Goal: Transaction & Acquisition: Purchase product/service

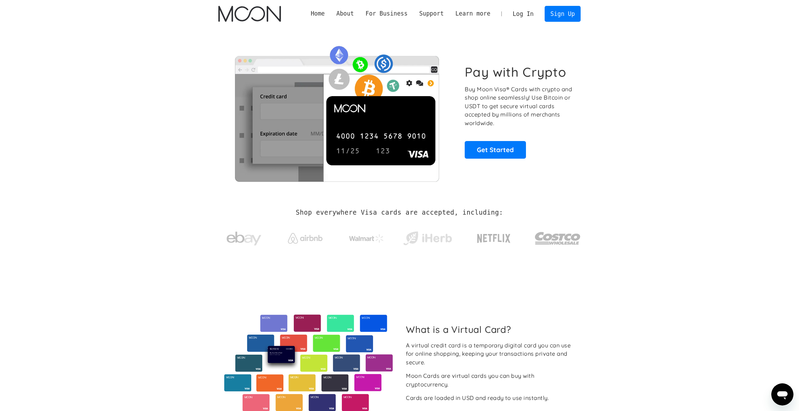
click at [528, 14] on link "Log In" at bounding box center [523, 13] width 33 height 15
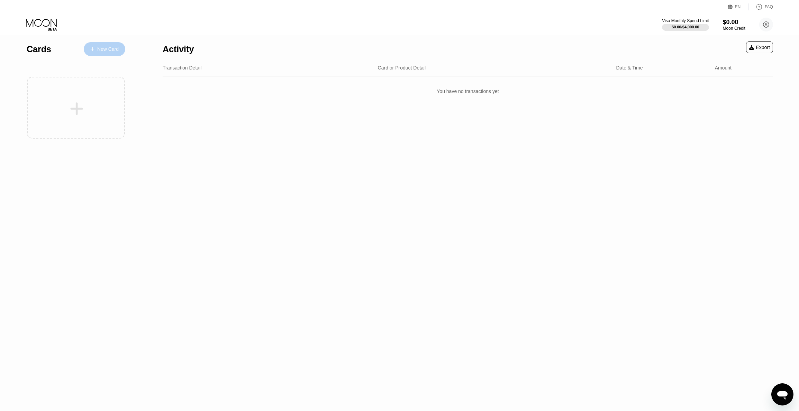
click at [104, 51] on div "New Card" at bounding box center [107, 49] width 21 height 6
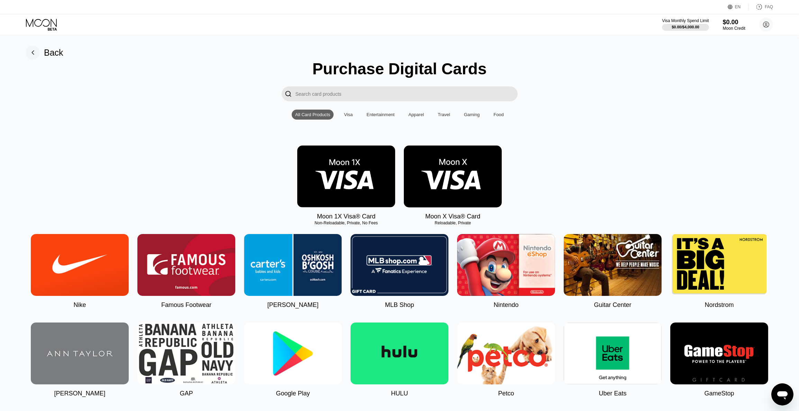
click at [365, 199] on img at bounding box center [346, 177] width 98 height 62
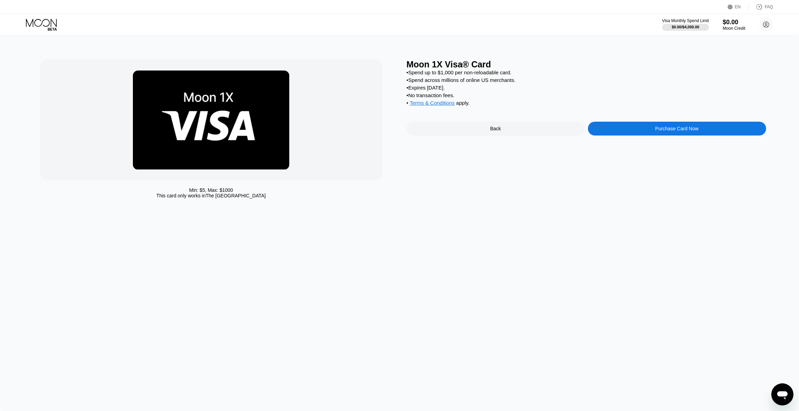
click at [676, 131] on div "Purchase Card Now" at bounding box center [676, 129] width 43 height 6
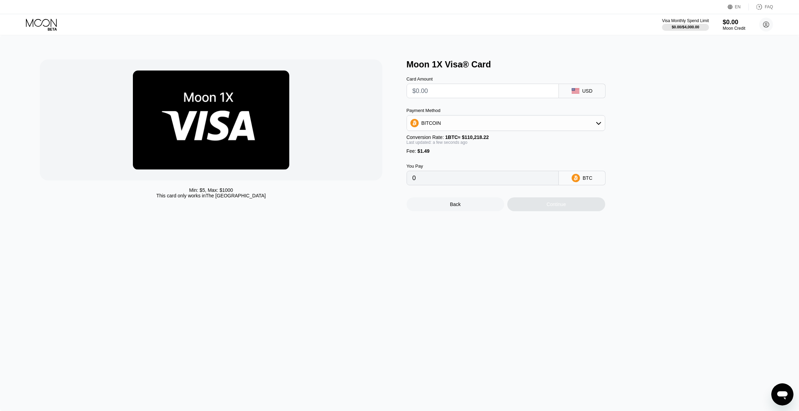
click at [541, 121] on div "BITCOIN" at bounding box center [506, 123] width 198 height 14
click at [455, 159] on span "USDT on TRON" at bounding box center [440, 158] width 35 height 6
type input "0.00"
click at [448, 94] on input "text" at bounding box center [482, 91] width 140 height 14
type input "$5"
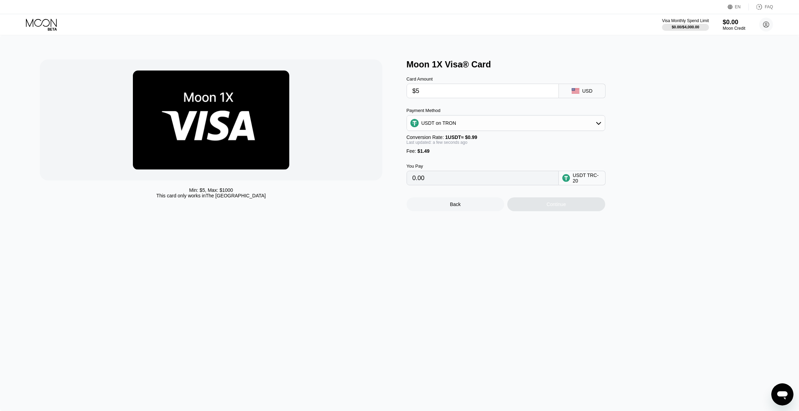
type input "6.56"
type input "$5"
click at [504, 169] on div "You Pay" at bounding box center [482, 166] width 152 height 5
click at [549, 207] on div "Continue" at bounding box center [555, 205] width 19 height 6
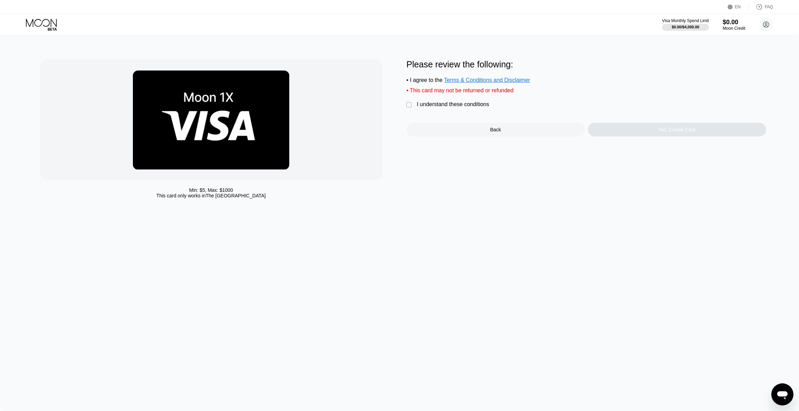
click at [407, 104] on div "" at bounding box center [409, 105] width 7 height 7
click at [681, 132] on div "Yes, Create Card" at bounding box center [676, 130] width 37 height 6
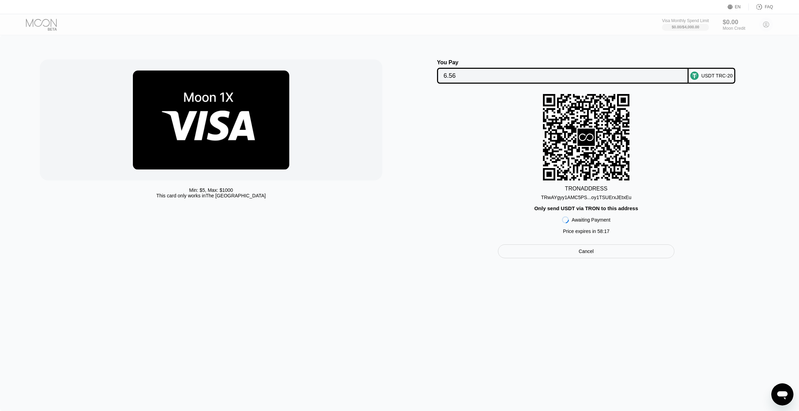
click at [580, 252] on div "Cancel" at bounding box center [585, 251] width 15 height 6
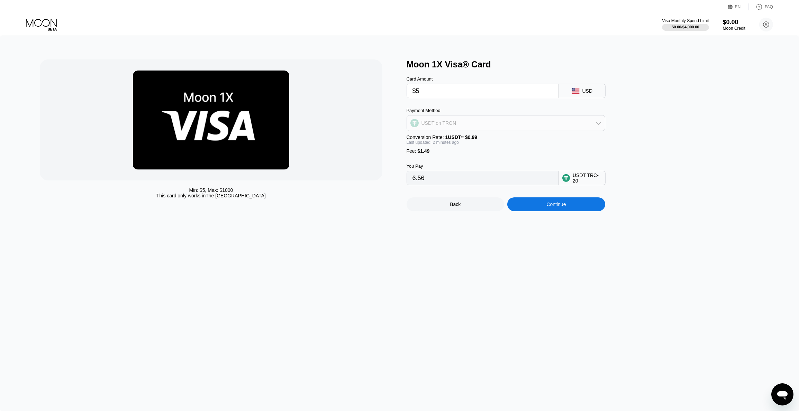
click at [592, 126] on div "USDT on TRON" at bounding box center [506, 123] width 198 height 14
click at [448, 174] on span "USDC on Polygon" at bounding box center [442, 173] width 39 height 6
type input "6.49000000"
click at [563, 206] on div "Continue" at bounding box center [555, 205] width 19 height 6
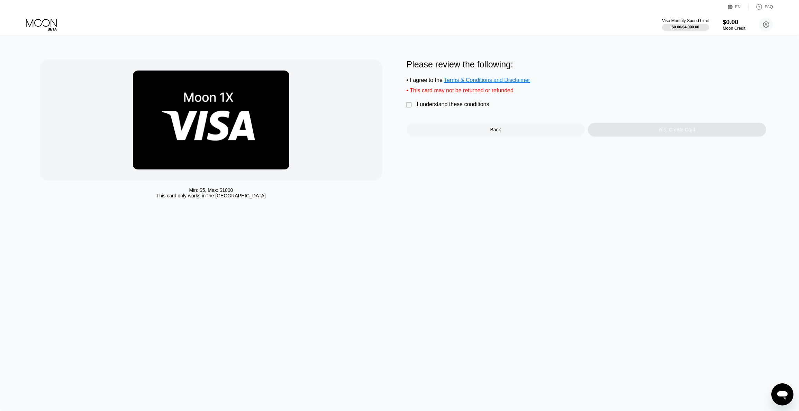
click at [455, 104] on div "I understand these conditions" at bounding box center [453, 104] width 72 height 6
click at [623, 133] on div "Yes, Create Card" at bounding box center [677, 130] width 178 height 14
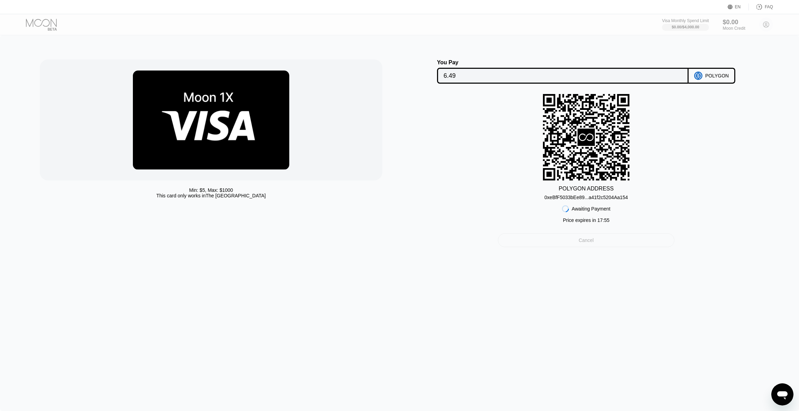
click at [590, 241] on div "Cancel" at bounding box center [585, 240] width 15 height 6
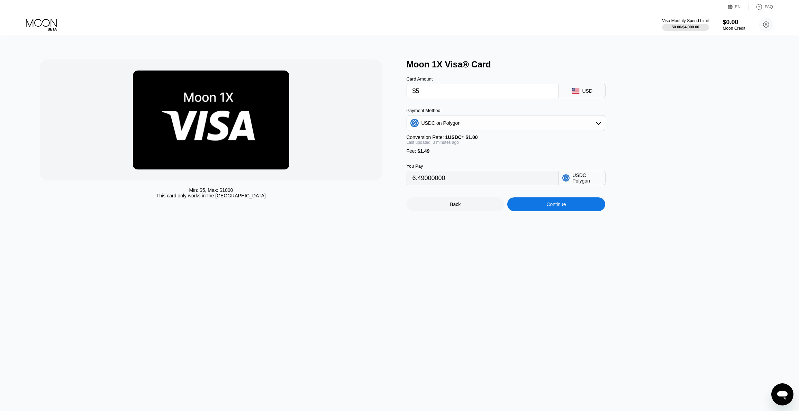
click at [588, 123] on div "USDC on Polygon" at bounding box center [506, 123] width 198 height 14
click at [461, 142] on div "BITCOIN" at bounding box center [509, 142] width 179 height 6
click at [542, 127] on div "BITCOIN" at bounding box center [506, 123] width 198 height 14
click at [464, 160] on div "USDT on TRON" at bounding box center [509, 158] width 179 height 6
type input "6.56"
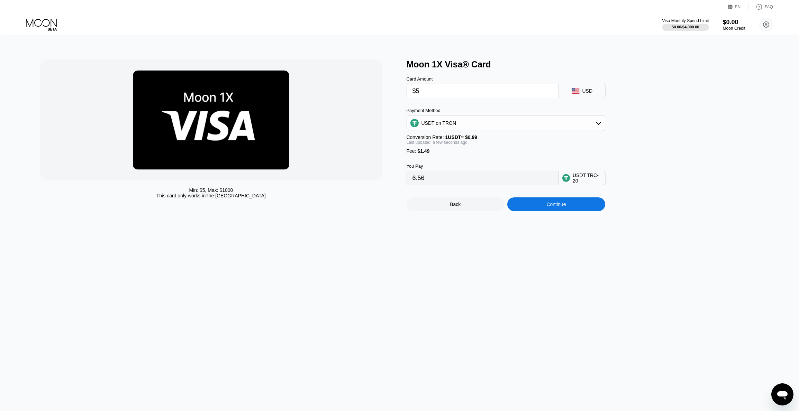
click at [427, 93] on input "$5" at bounding box center [482, 91] width 140 height 14
drag, startPoint x: 424, startPoint y: 92, endPoint x: 402, endPoint y: 92, distance: 22.1
click at [402, 92] on div "Min: $ 5 , Max: $ 1000 This card only works in The United States Moon 1X Visa® …" at bounding box center [399, 135] width 719 height 152
type input "$4"
type input "5.55"
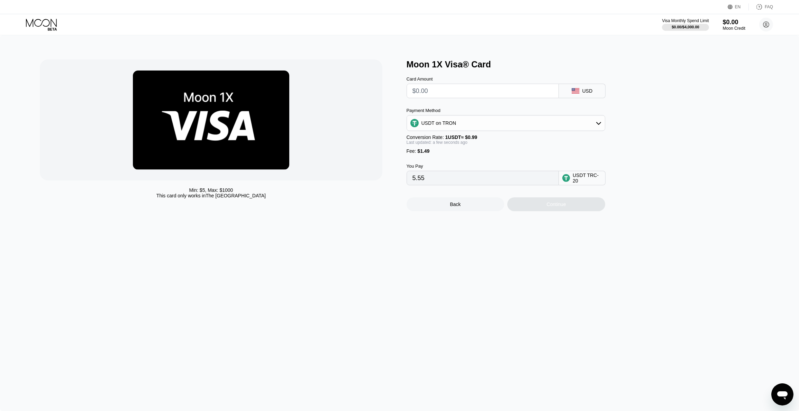
type input "0.00"
type input "$5"
type input "6.56"
click at [521, 129] on div "USDT on TRON" at bounding box center [506, 123] width 198 height 14
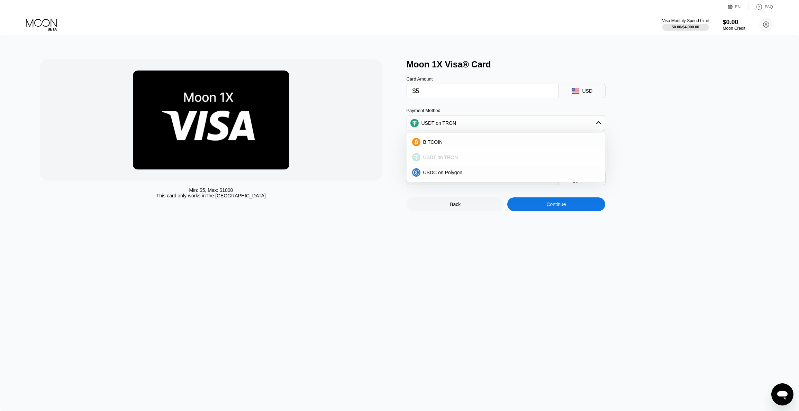
click at [478, 157] on div "USDT on TRON" at bounding box center [509, 158] width 179 height 6
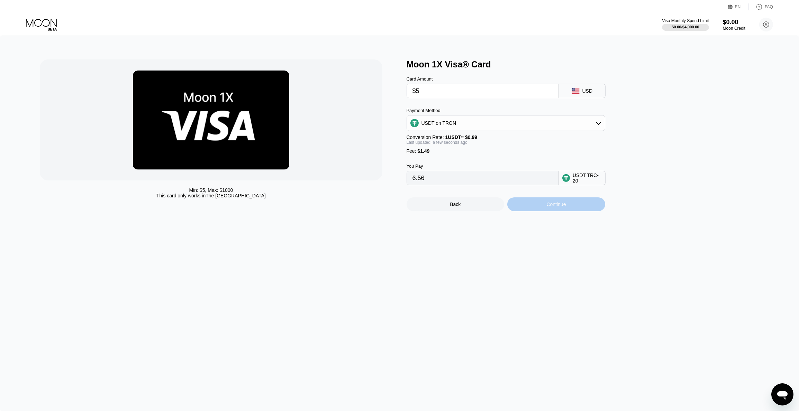
click at [544, 203] on div "Continue" at bounding box center [556, 205] width 98 height 14
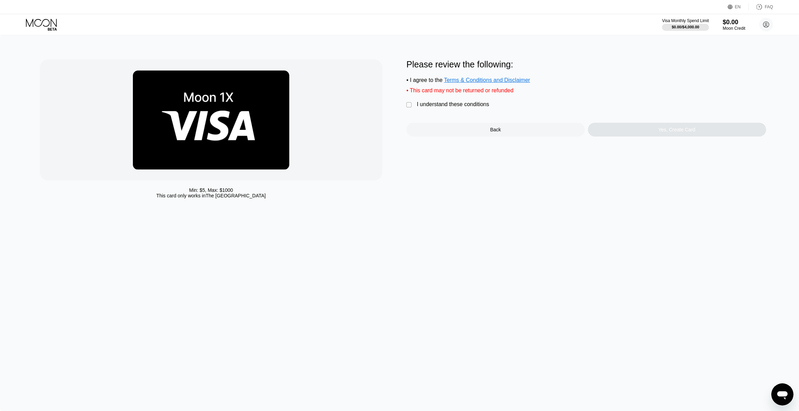
click at [409, 103] on div "" at bounding box center [409, 105] width 7 height 7
click at [690, 132] on div "Yes, Create Card" at bounding box center [676, 130] width 37 height 6
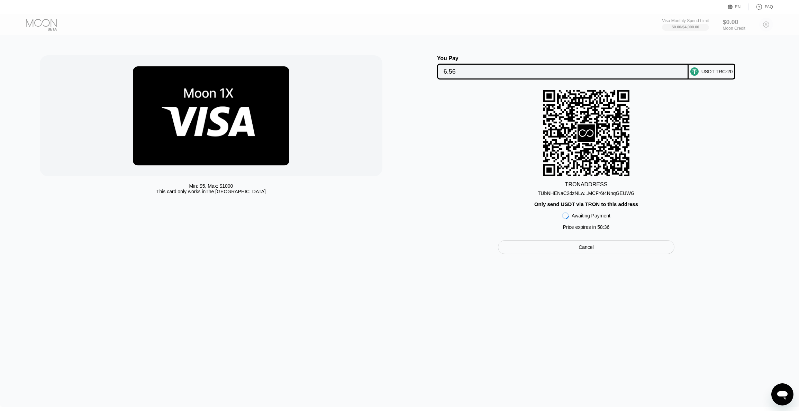
scroll to position [7, 0]
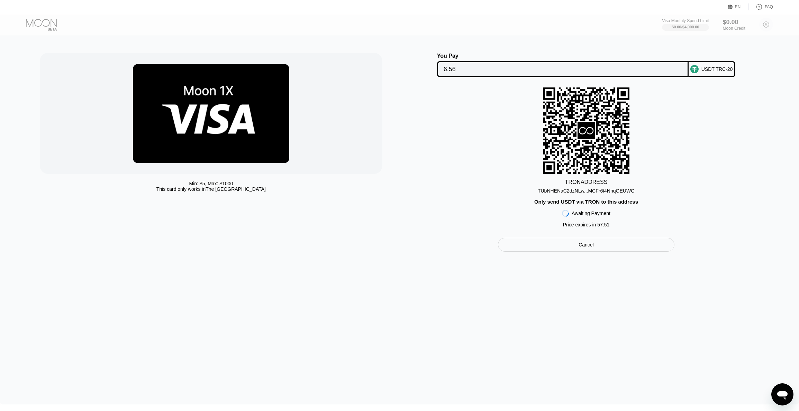
click at [605, 247] on div "Cancel" at bounding box center [586, 245] width 176 height 14
